Goal: Obtain resource: Obtain resource

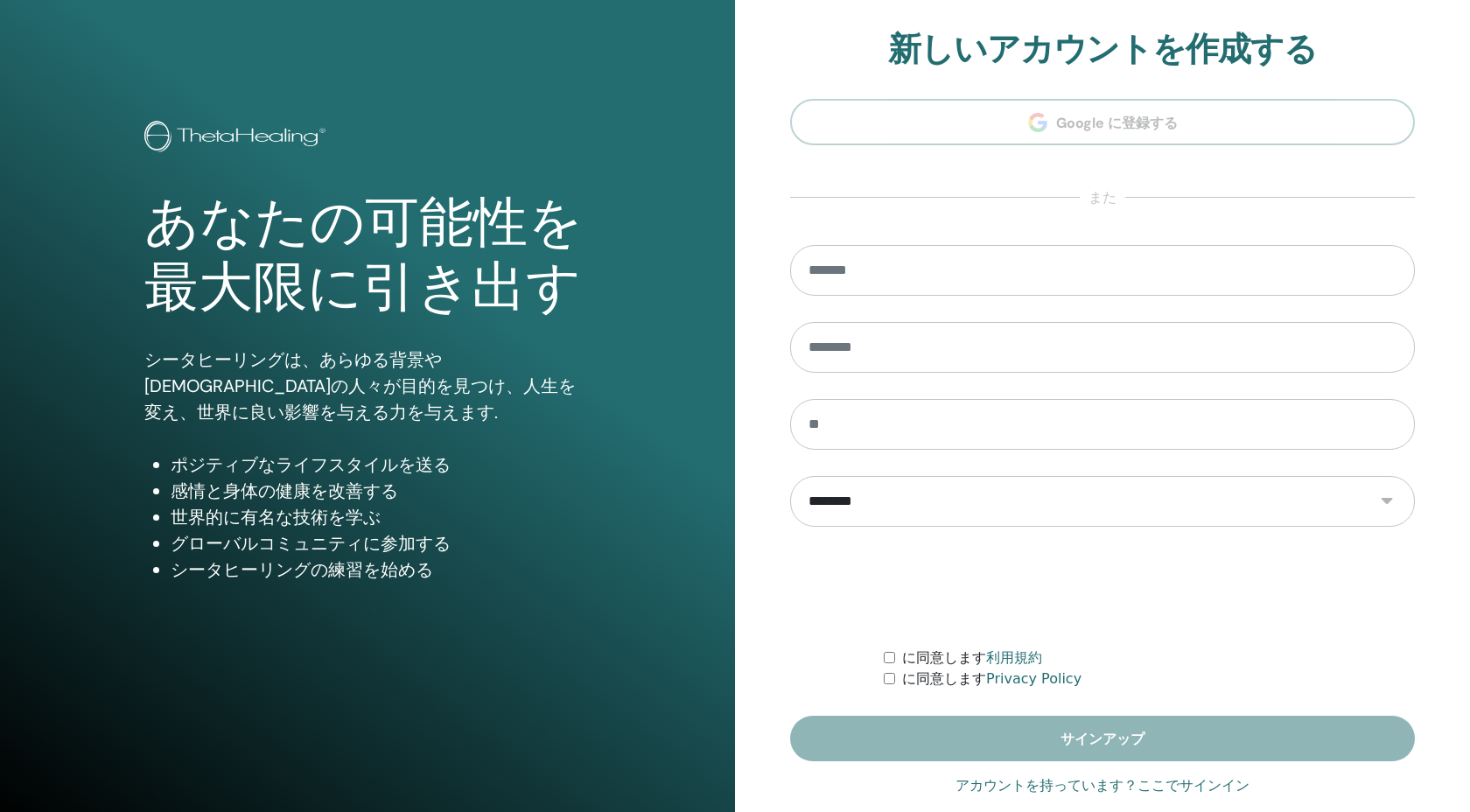
scroll to position [28, 0]
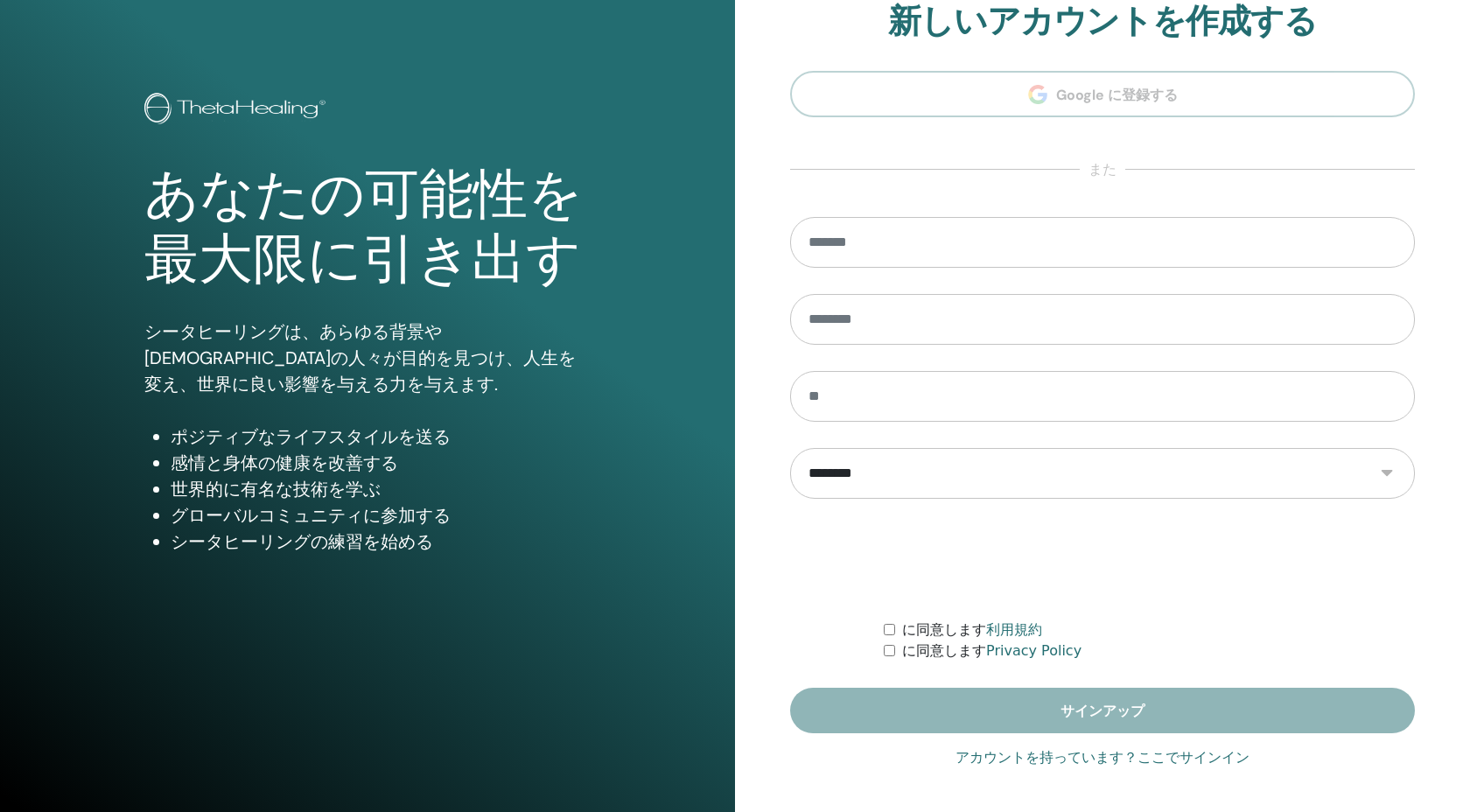
type input "**********"
click at [1190, 762] on link "アカウントを持っています？ここでサインイン" at bounding box center [1102, 757] width 294 height 21
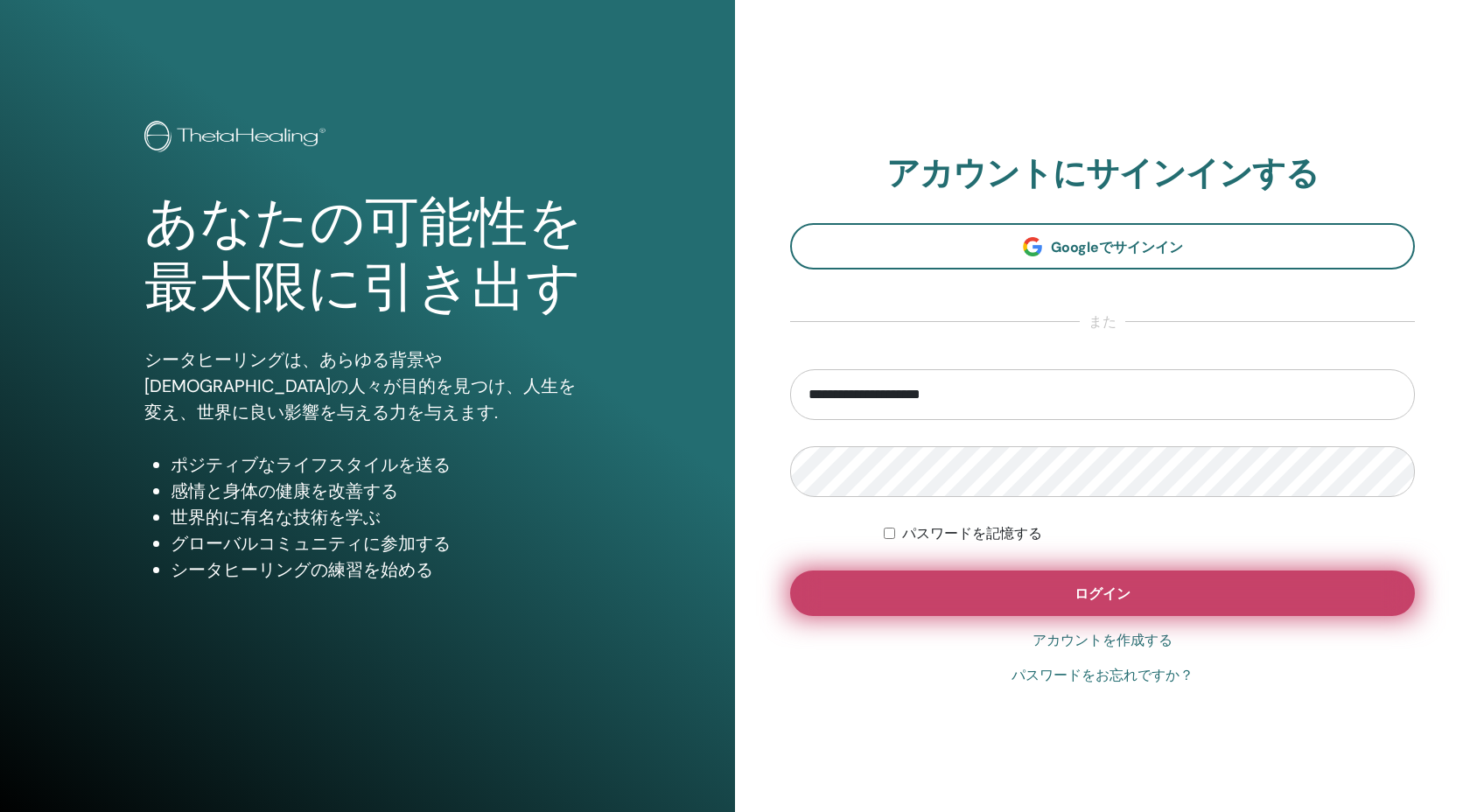
click at [1050, 573] on button "ログイン" at bounding box center [1103, 593] width 625 height 46
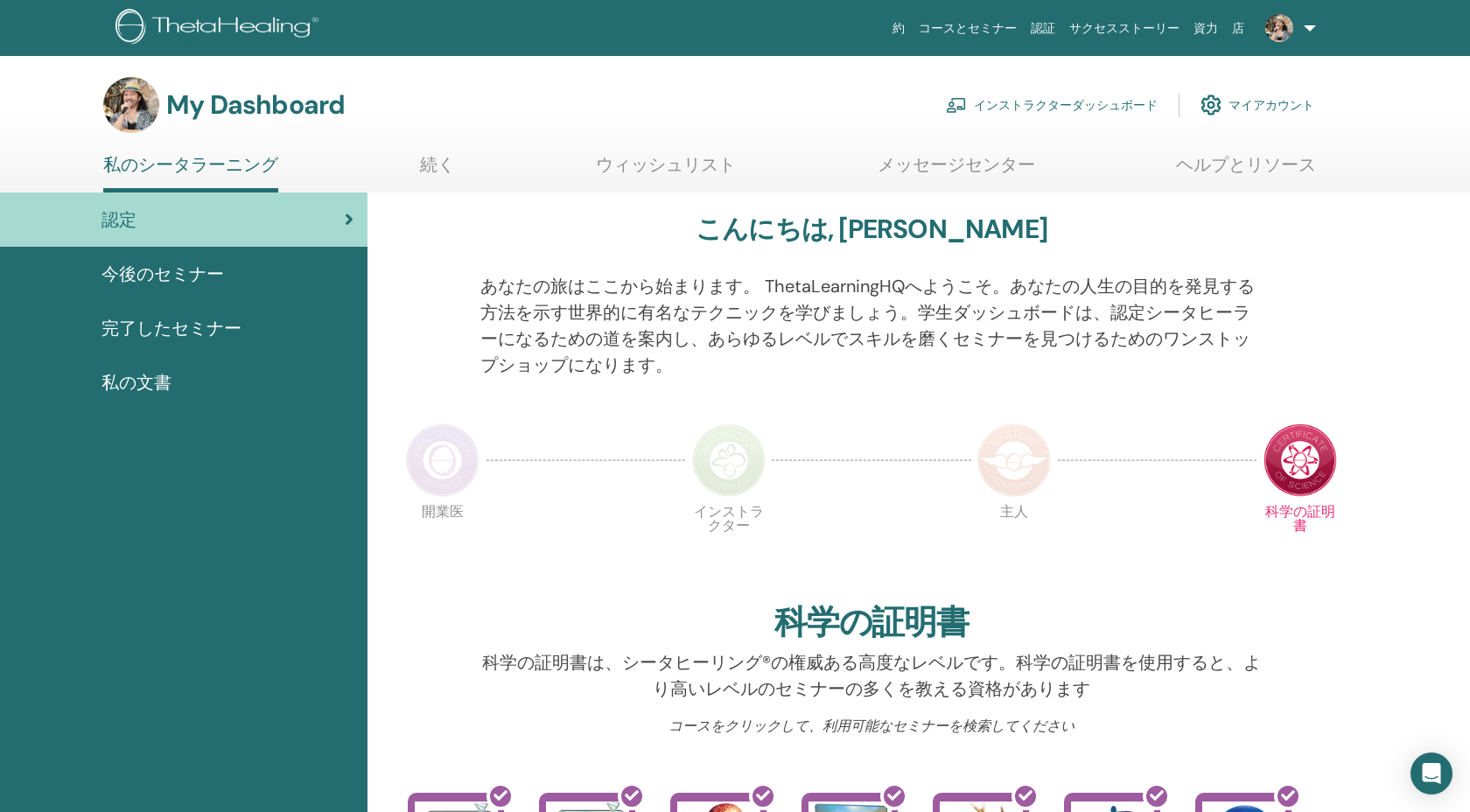
click at [1069, 95] on link "インストラクターダッシュボード" at bounding box center [1051, 104] width 212 height 39
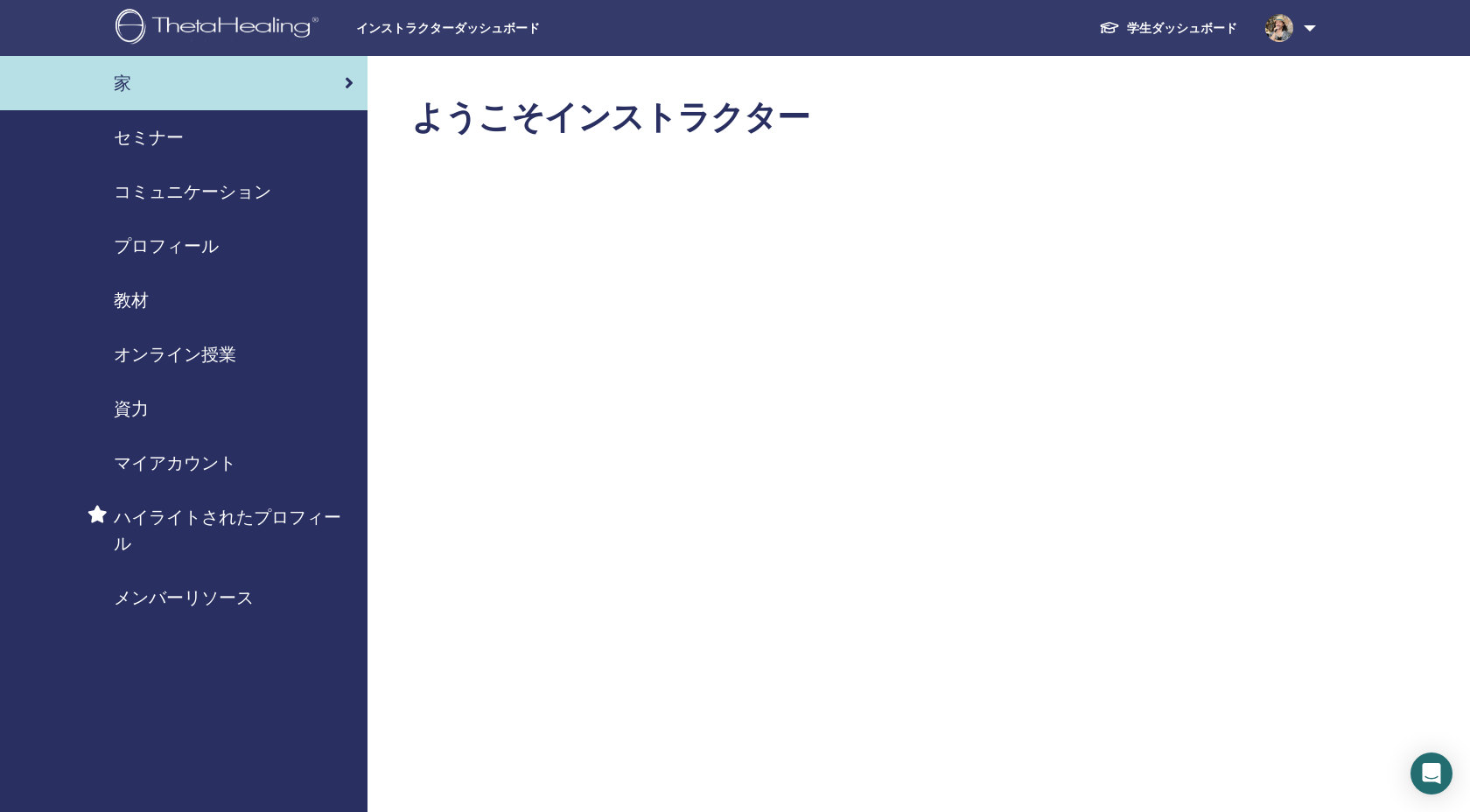
click at [145, 313] on link "教材" at bounding box center [184, 300] width 367 height 54
click at [142, 297] on span "教材" at bounding box center [131, 300] width 35 height 26
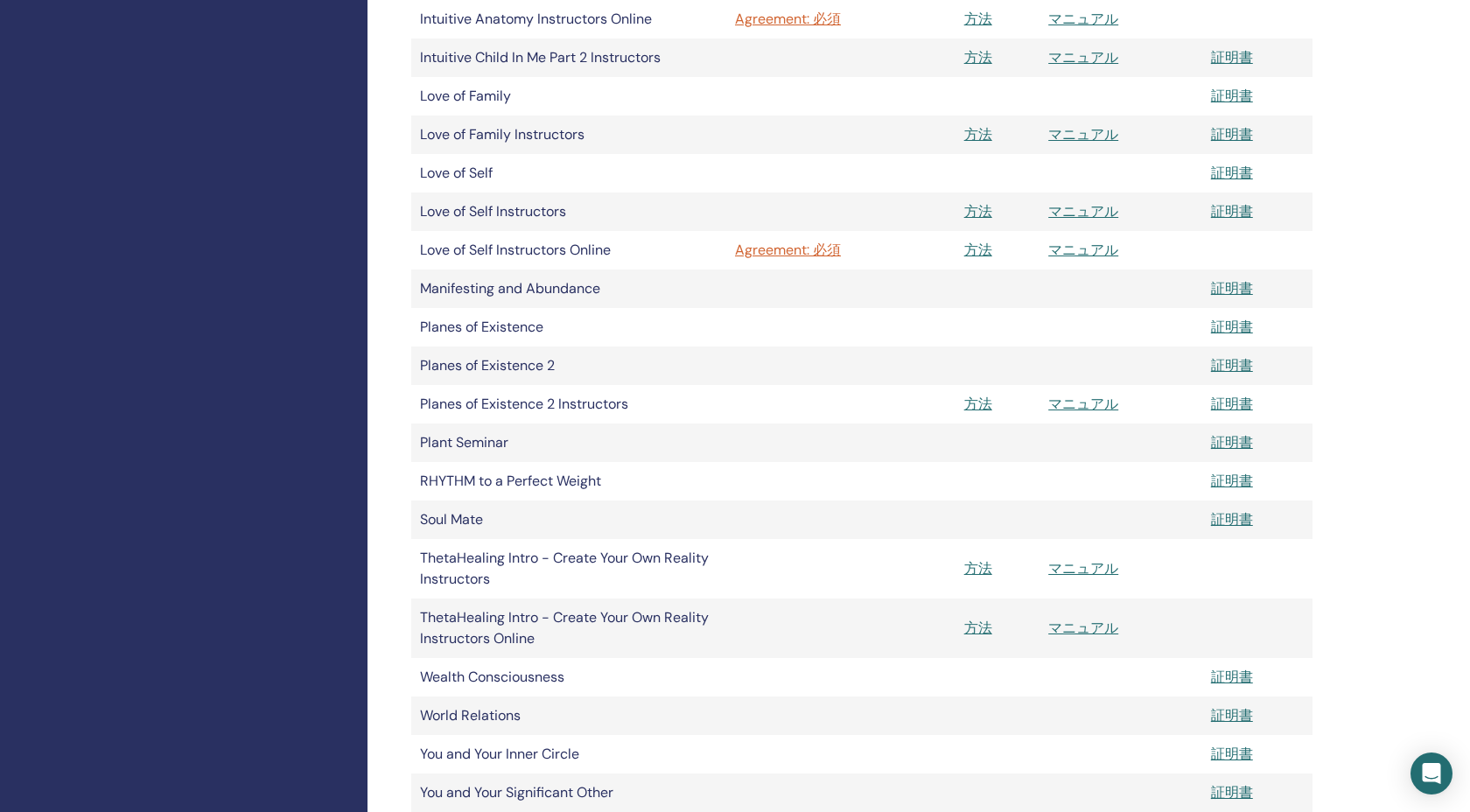
scroll to position [1025, 0]
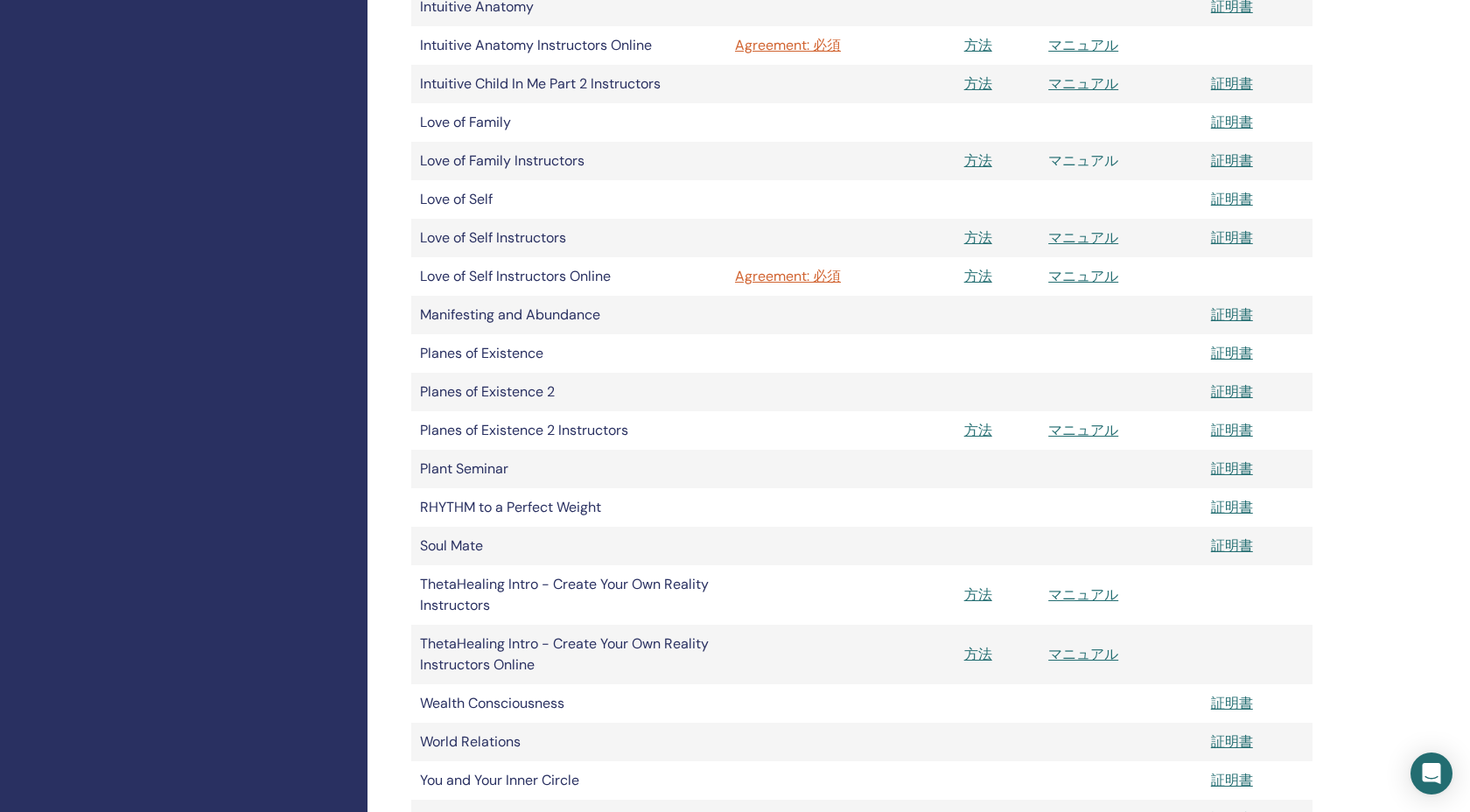
click at [1086, 168] on link "マニュアル" at bounding box center [1083, 160] width 70 height 18
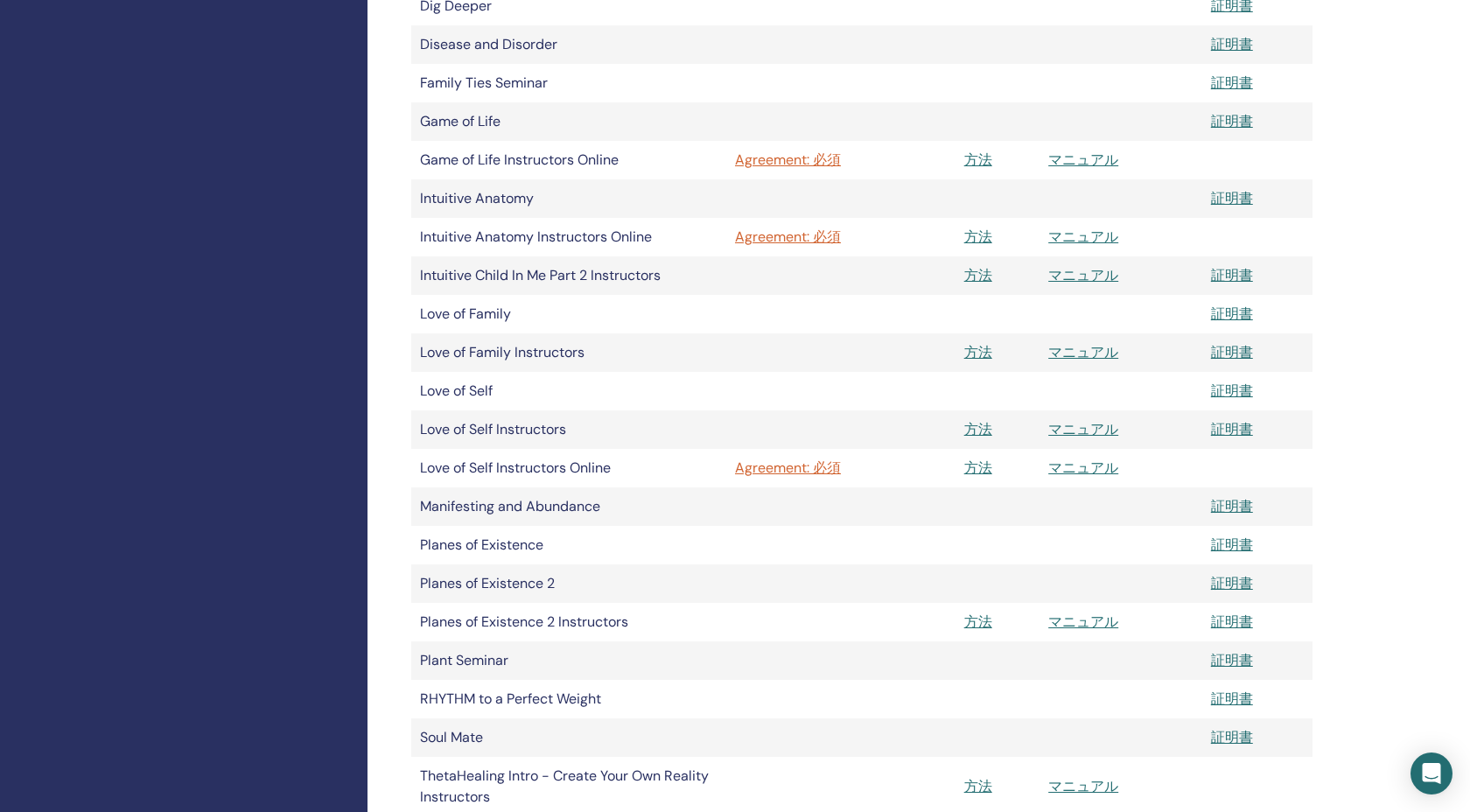
scroll to position [578, 0]
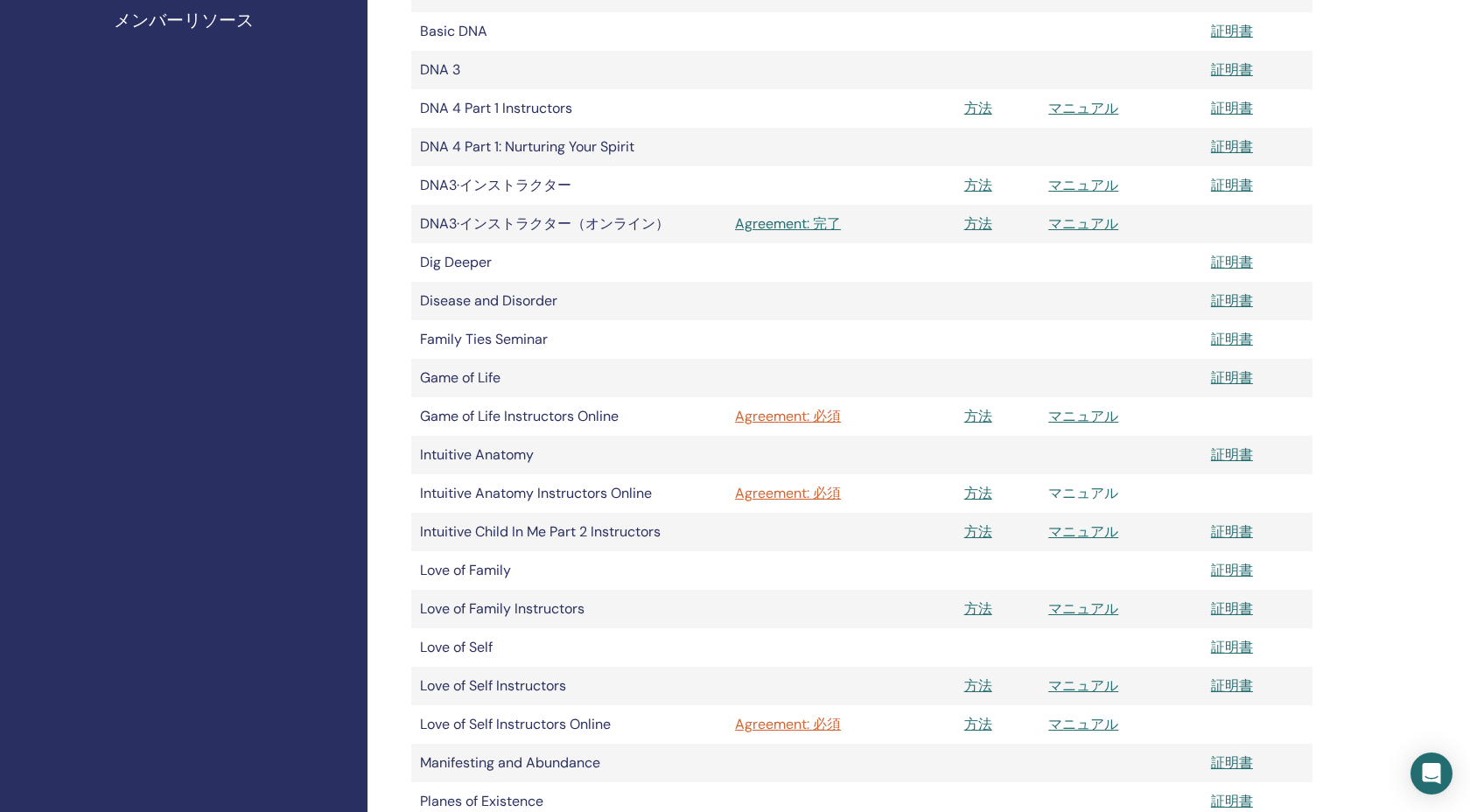
click at [1074, 491] on link "マニュアル" at bounding box center [1083, 493] width 70 height 18
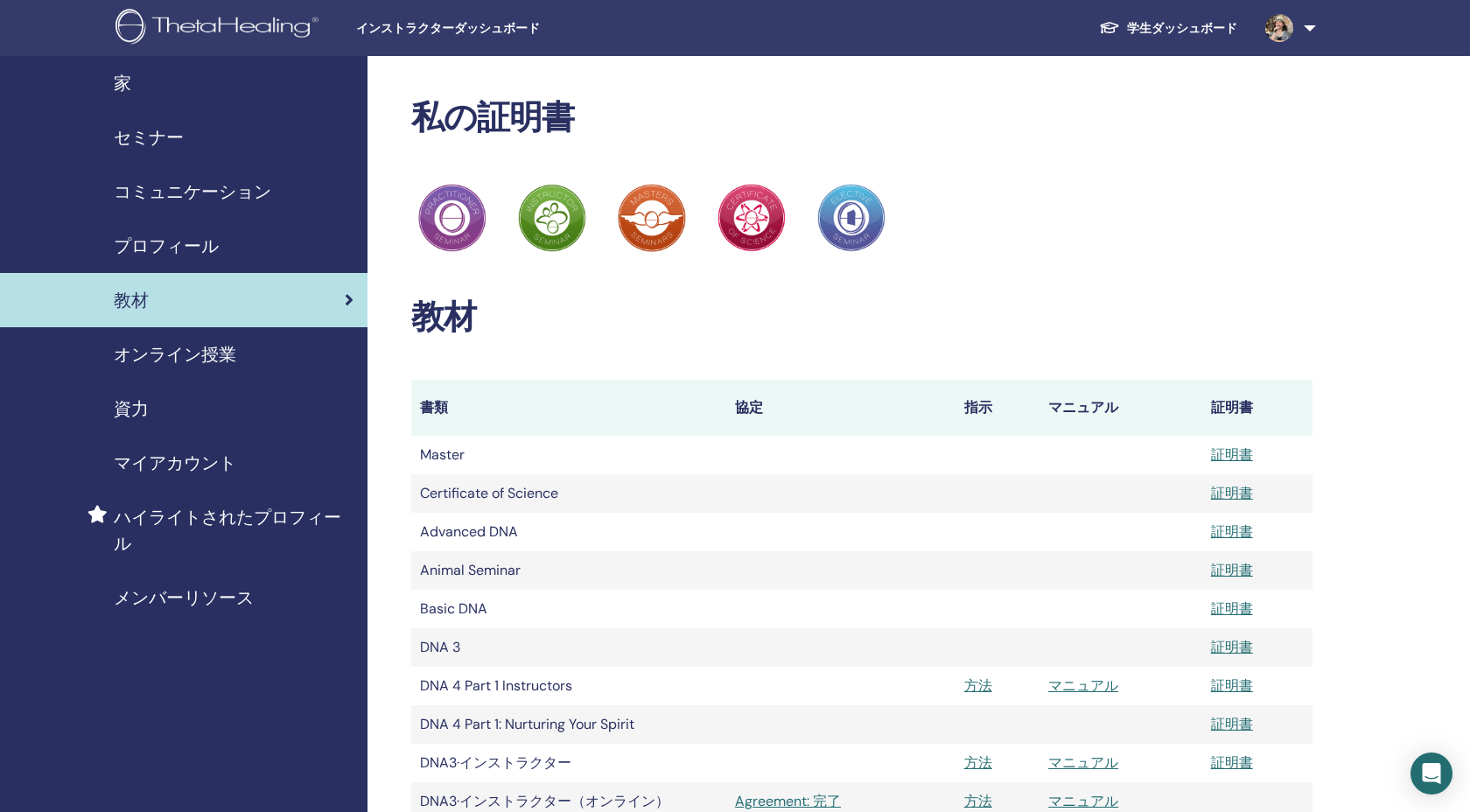
scroll to position [578, 0]
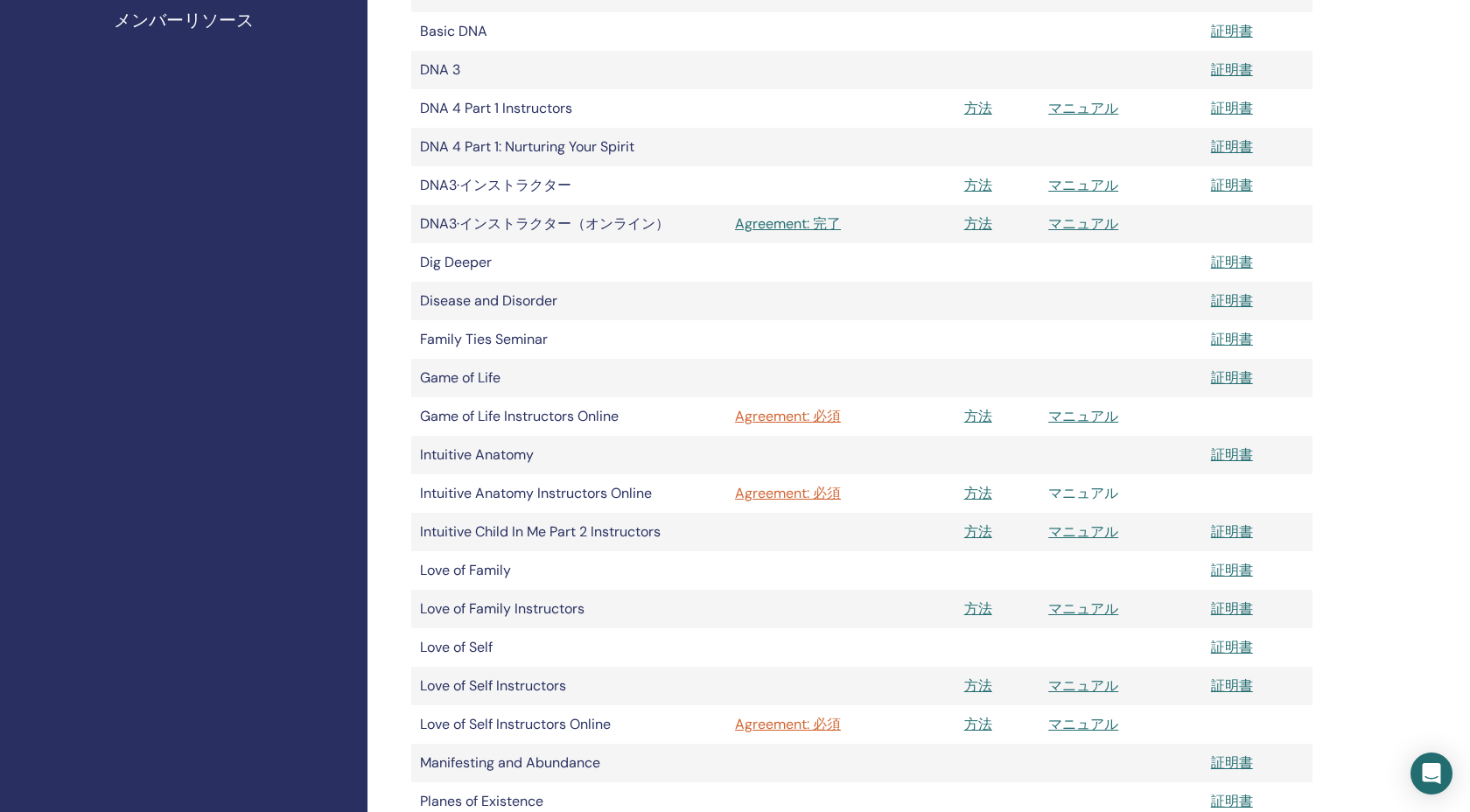
click at [1083, 498] on link "マニュアル" at bounding box center [1083, 493] width 70 height 18
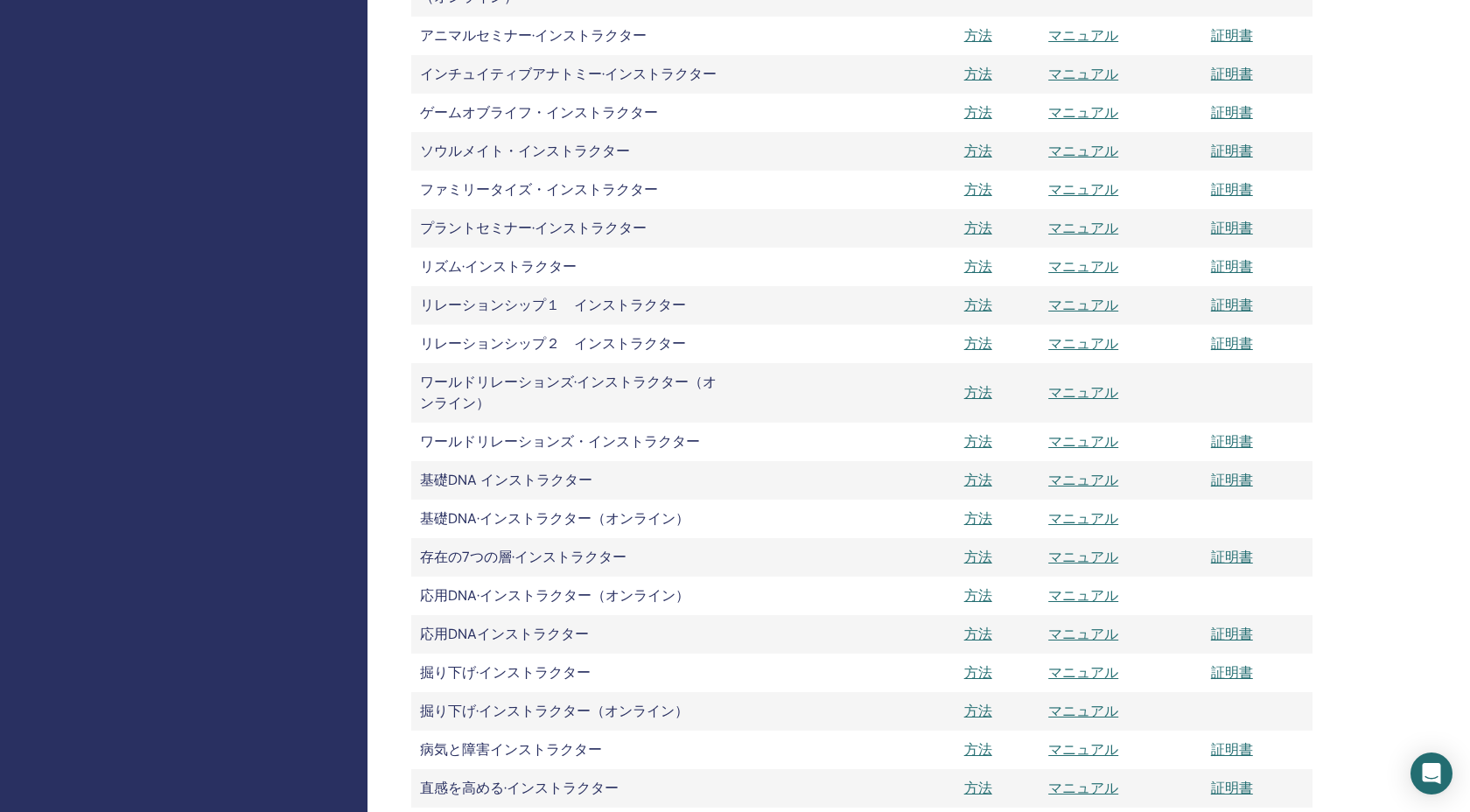
scroll to position [2139, 0]
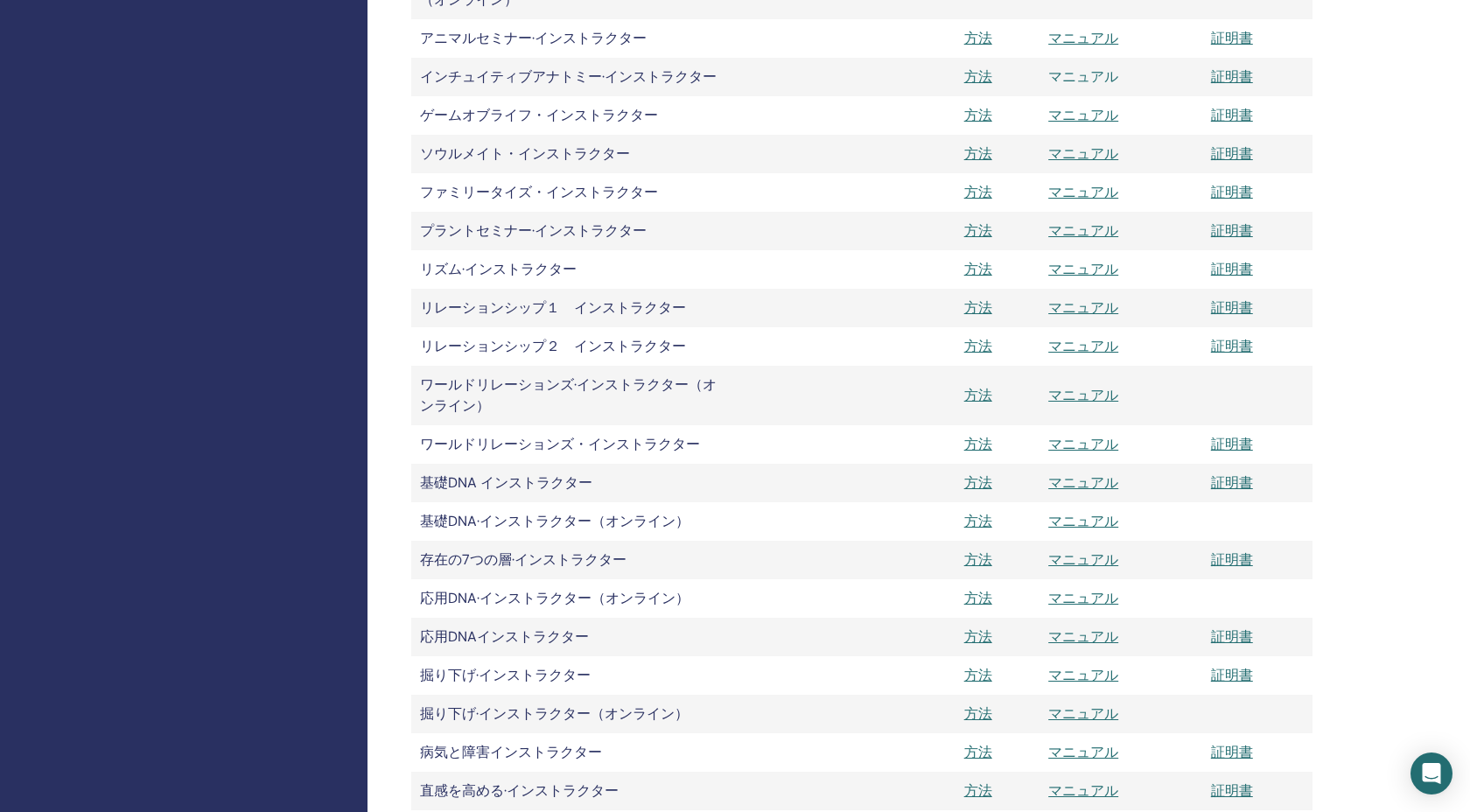
click at [1072, 81] on link "マニュアル" at bounding box center [1083, 77] width 70 height 18
